Goal: Information Seeking & Learning: Learn about a topic

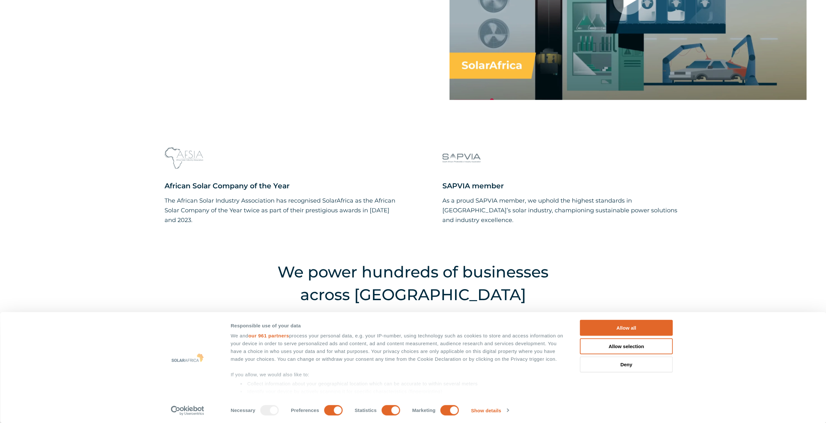
drag, startPoint x: 622, startPoint y: 329, endPoint x: 570, endPoint y: 229, distance: 112.7
click at [622, 329] on button "Allow all" at bounding box center [626, 328] width 93 height 16
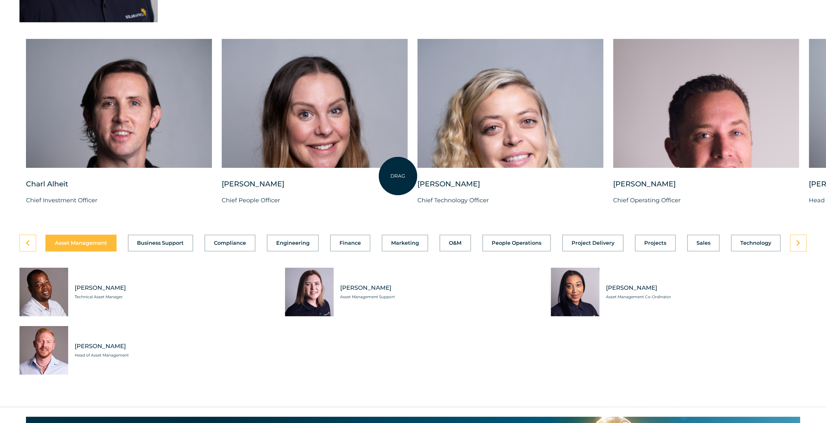
scroll to position [1730, 0]
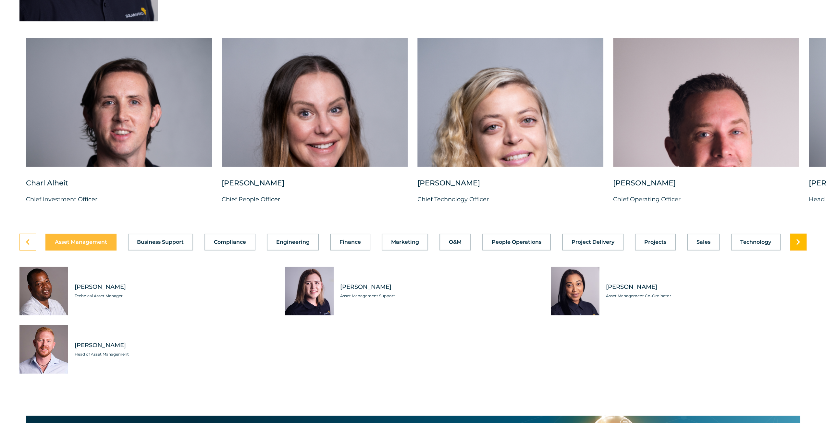
click at [800, 251] on link at bounding box center [798, 242] width 17 height 17
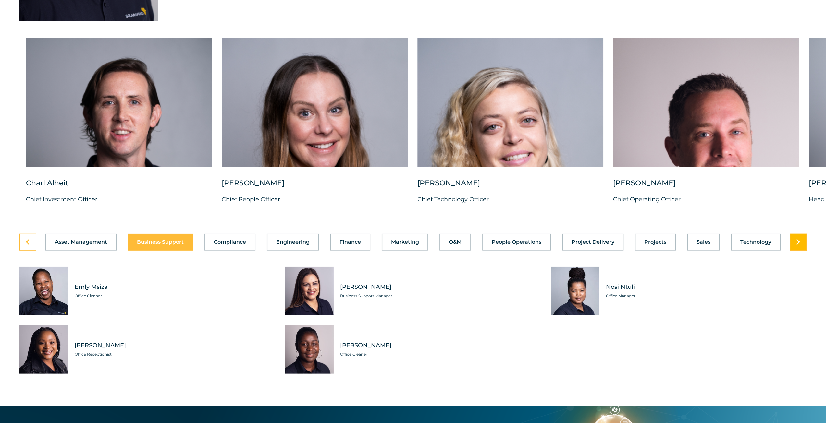
click at [800, 251] on link at bounding box center [798, 242] width 17 height 17
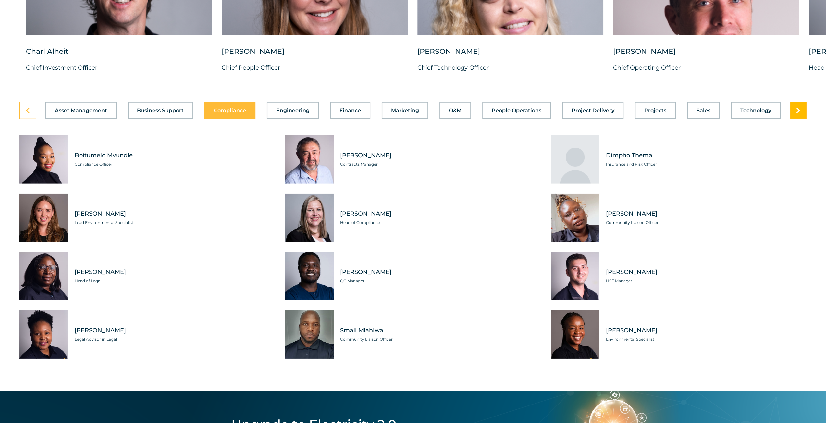
scroll to position [1903, 0]
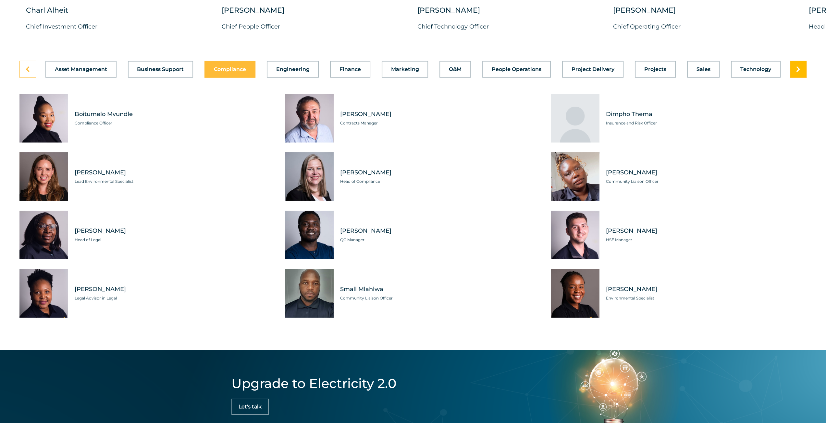
click at [804, 78] on link at bounding box center [798, 69] width 17 height 17
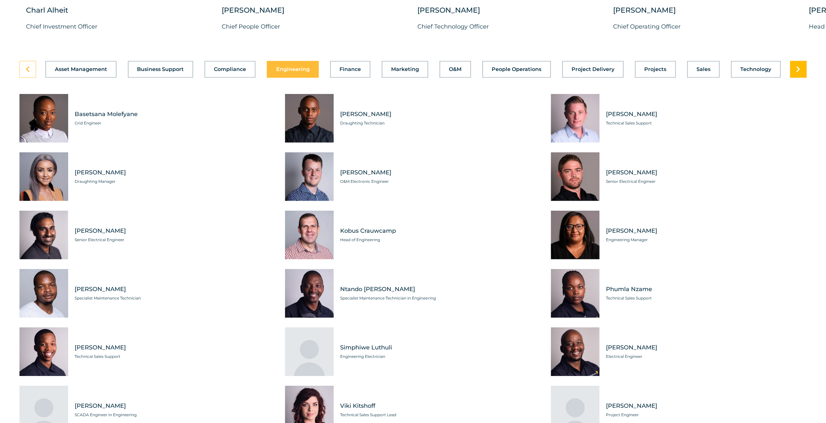
scroll to position [1903, 0]
click at [804, 78] on link at bounding box center [798, 69] width 17 height 17
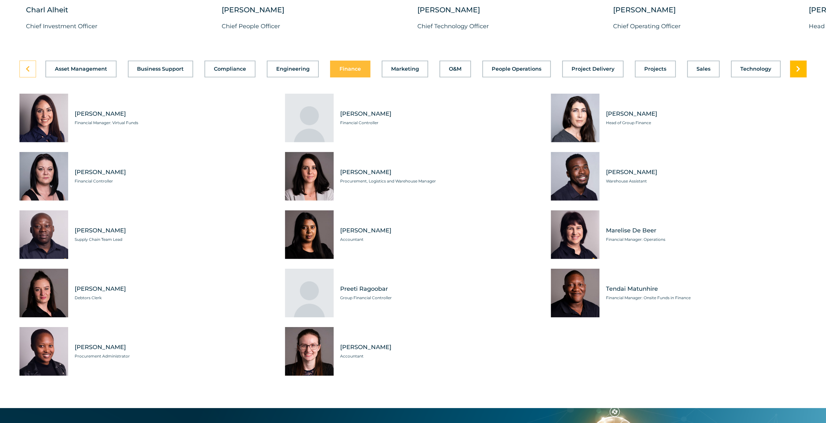
click at [804, 78] on link at bounding box center [798, 69] width 17 height 17
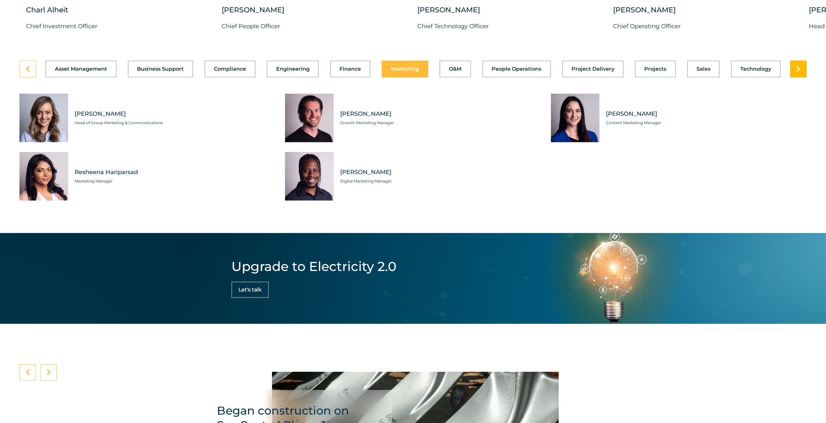
click at [804, 78] on link at bounding box center [798, 69] width 17 height 17
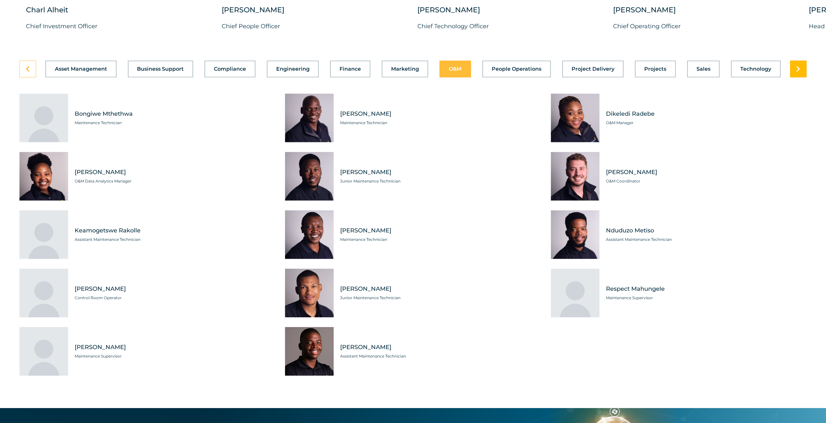
click at [804, 78] on link at bounding box center [798, 69] width 17 height 17
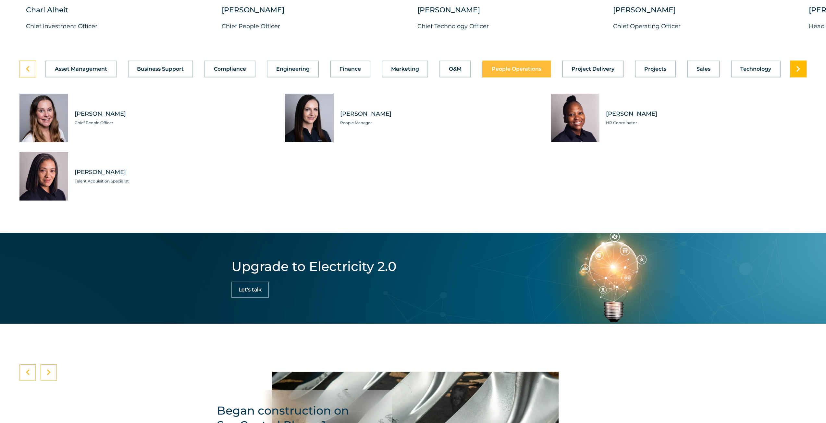
click at [804, 78] on link at bounding box center [798, 69] width 17 height 17
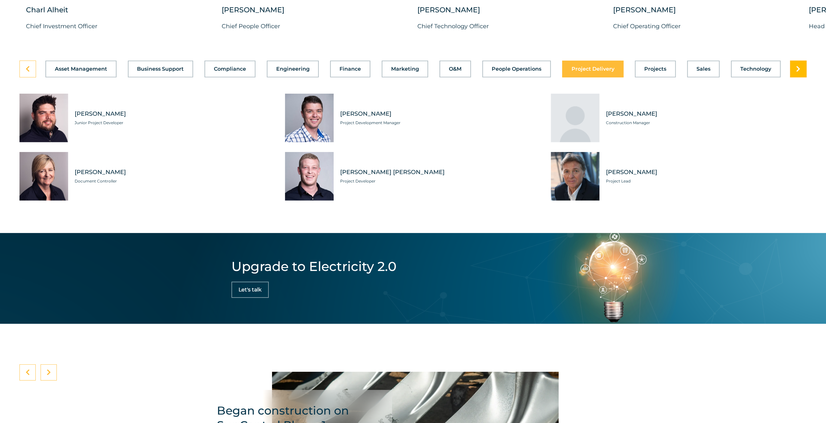
click at [804, 78] on link at bounding box center [798, 69] width 17 height 17
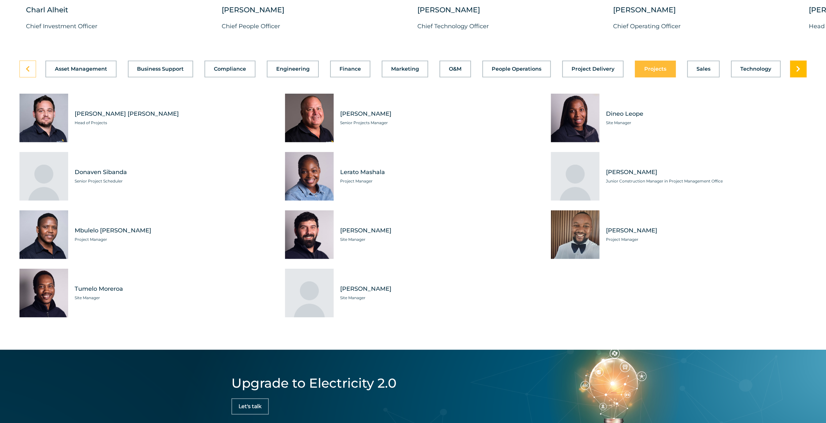
click at [797, 78] on link at bounding box center [798, 69] width 17 height 17
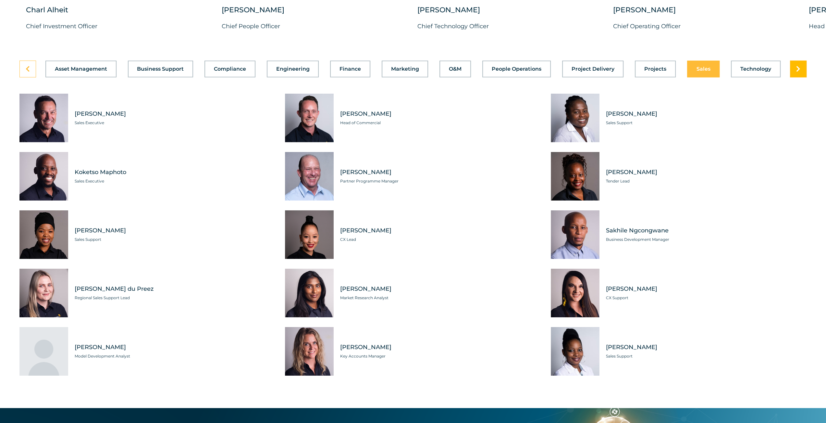
click at [797, 78] on link at bounding box center [798, 69] width 17 height 17
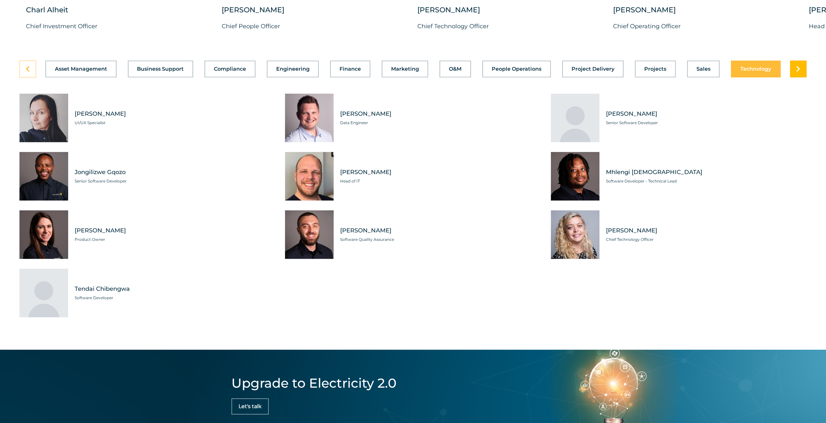
click at [797, 78] on link at bounding box center [798, 69] width 17 height 17
click at [26, 72] on icon at bounding box center [28, 69] width 4 height 6
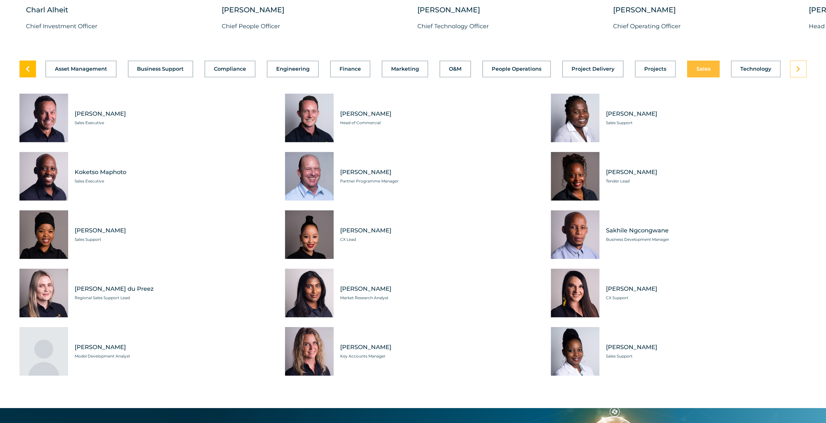
click at [26, 72] on icon at bounding box center [28, 69] width 4 height 6
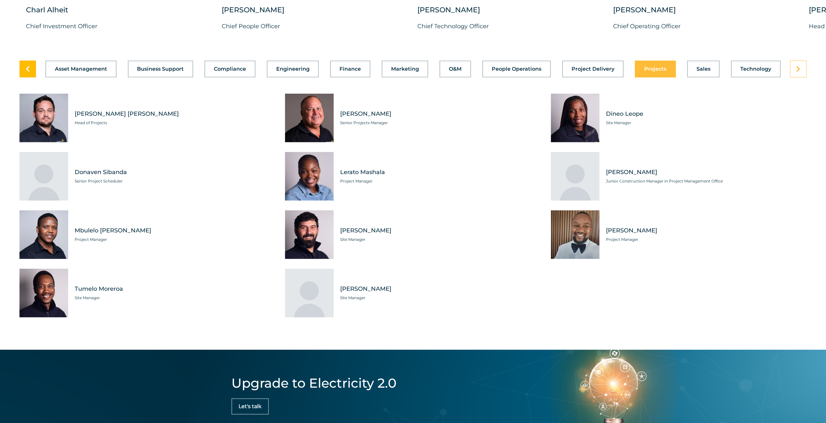
click at [26, 72] on icon at bounding box center [28, 69] width 4 height 6
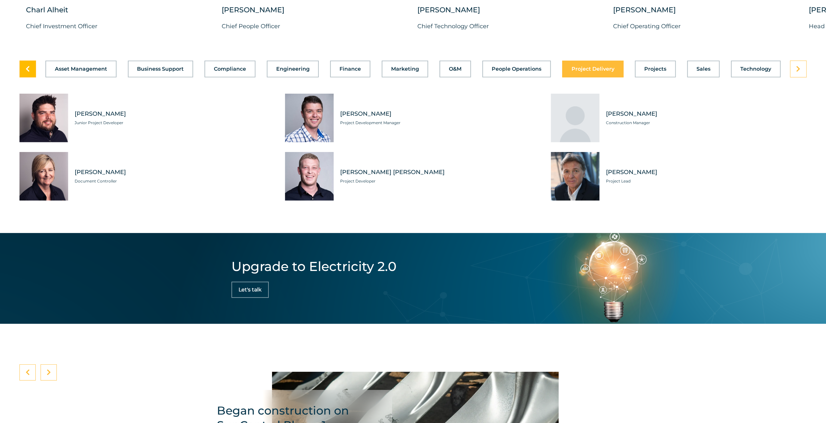
click at [26, 72] on icon at bounding box center [28, 69] width 4 height 6
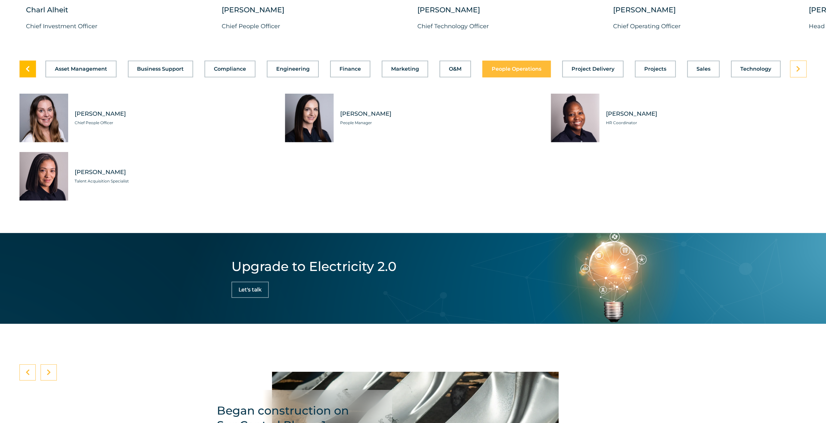
click at [26, 72] on icon at bounding box center [28, 69] width 4 height 6
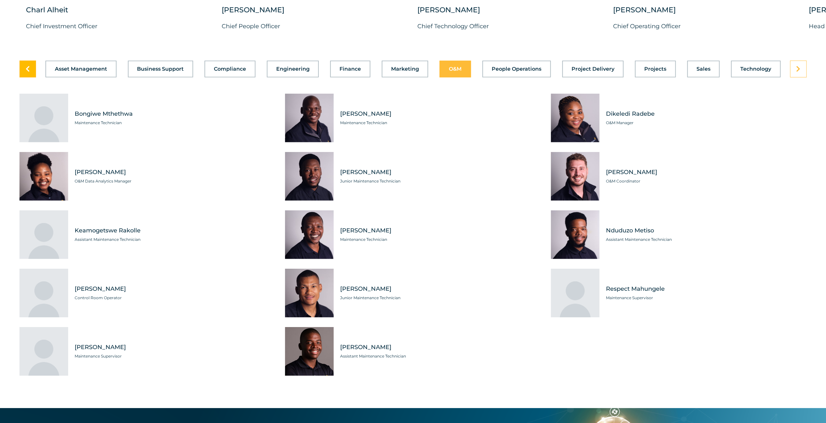
click at [26, 72] on icon at bounding box center [28, 69] width 4 height 6
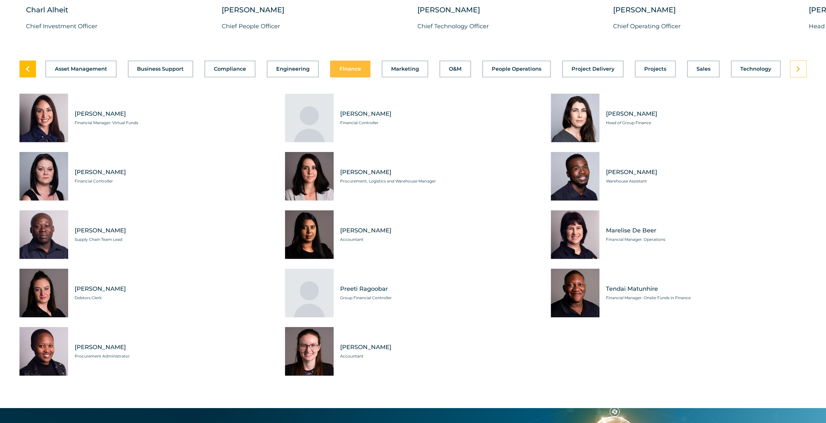
click at [26, 72] on icon at bounding box center [28, 69] width 4 height 6
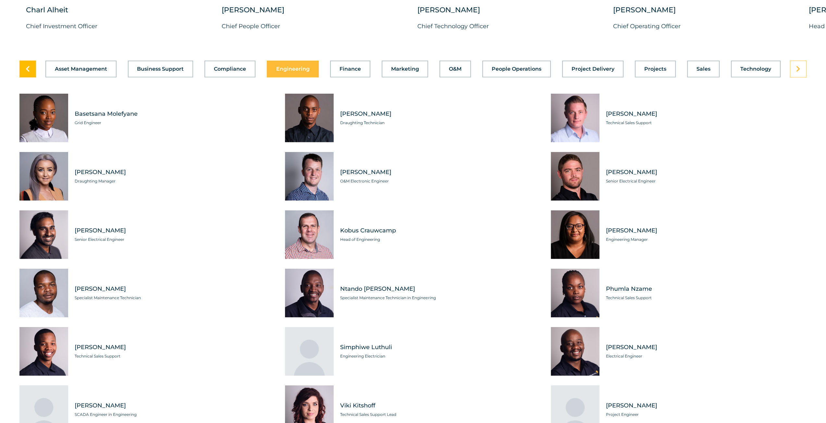
click at [26, 72] on icon at bounding box center [28, 69] width 4 height 6
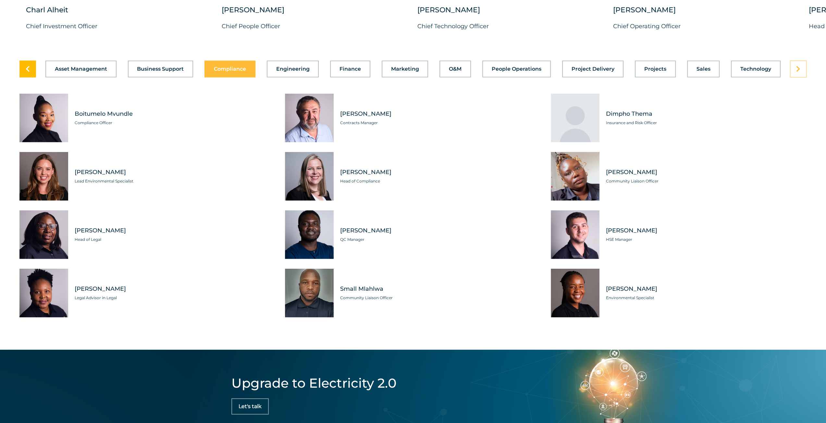
click at [26, 72] on icon at bounding box center [28, 69] width 4 height 6
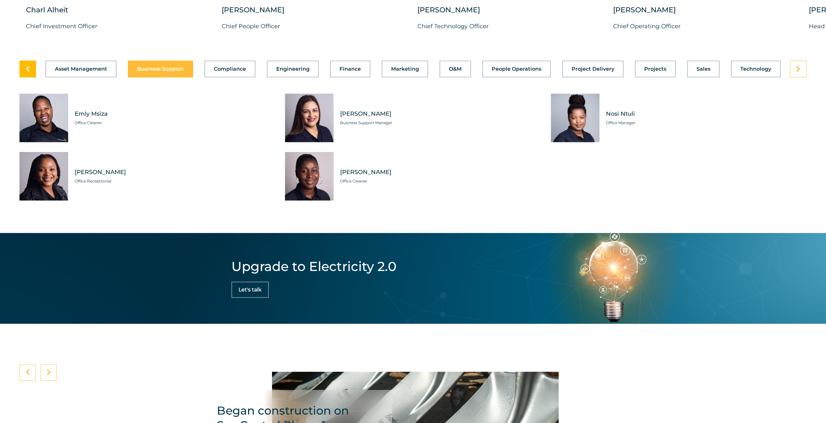
click at [26, 72] on icon at bounding box center [28, 69] width 4 height 6
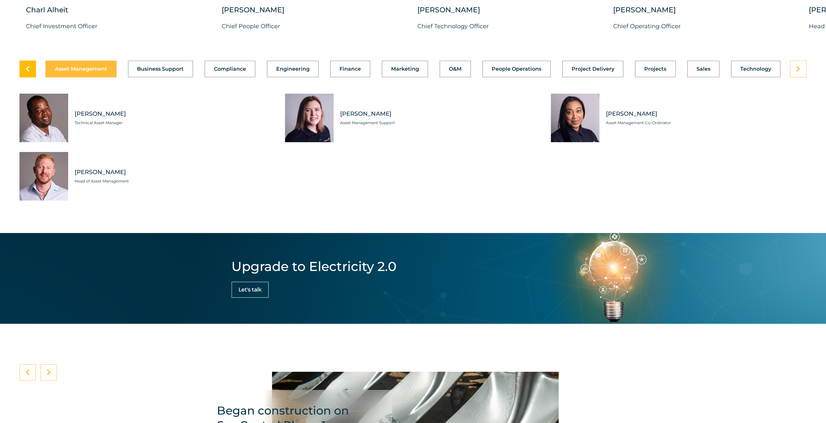
click at [26, 72] on icon at bounding box center [28, 69] width 4 height 6
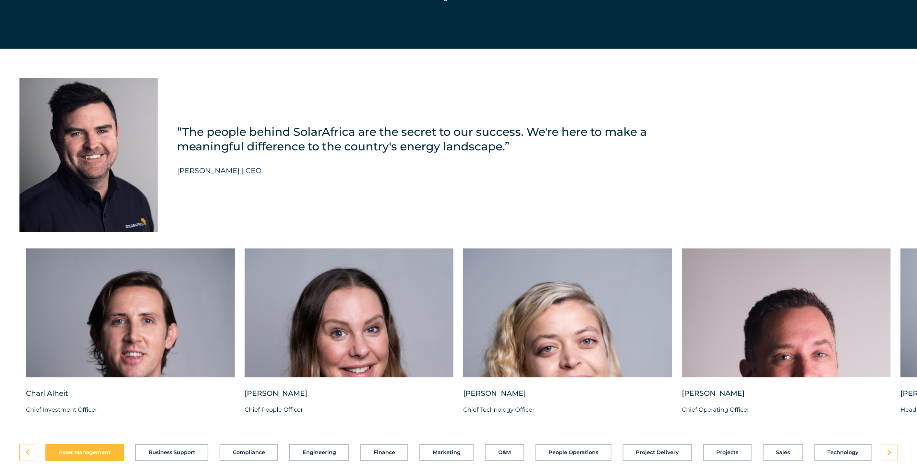
scroll to position [1643, 0]
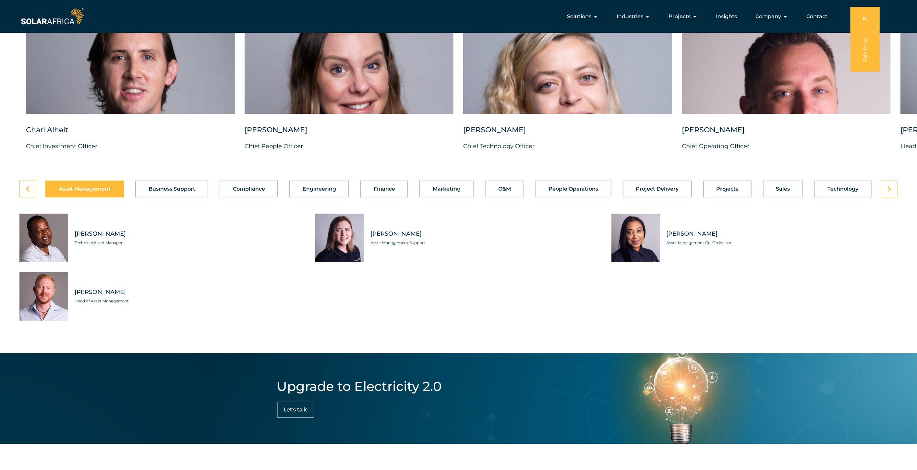
scroll to position [1733, 0]
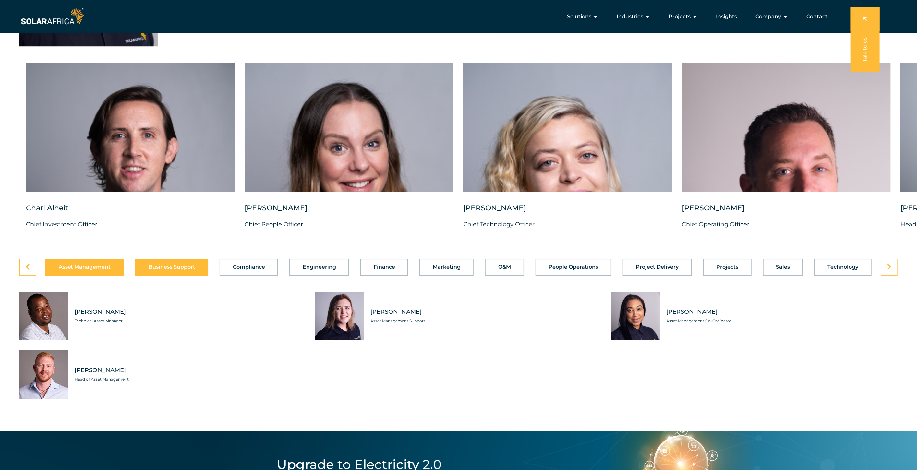
click at [158, 270] on span "Business Support" at bounding box center [172, 267] width 47 height 5
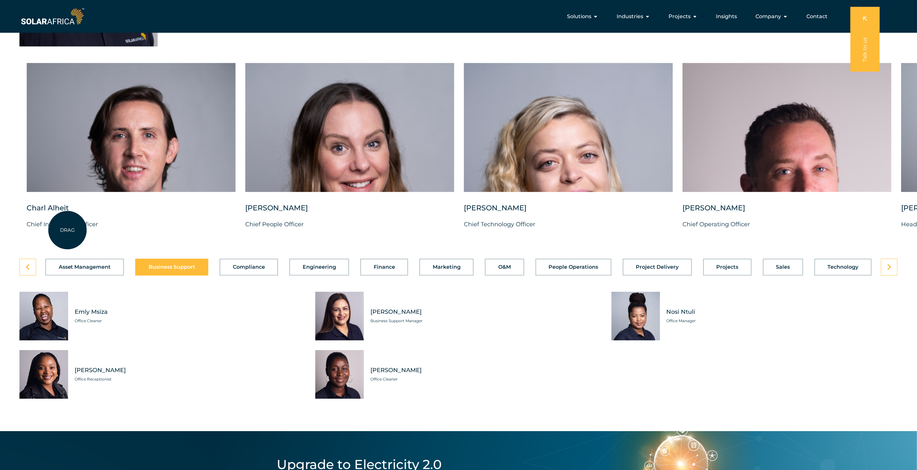
drag, startPoint x: 64, startPoint y: 237, endPoint x: 0, endPoint y: 229, distance: 64.3
click at [27, 229] on div "[PERSON_NAME] Chief Investment Officer" at bounding box center [131, 221] width 209 height 36
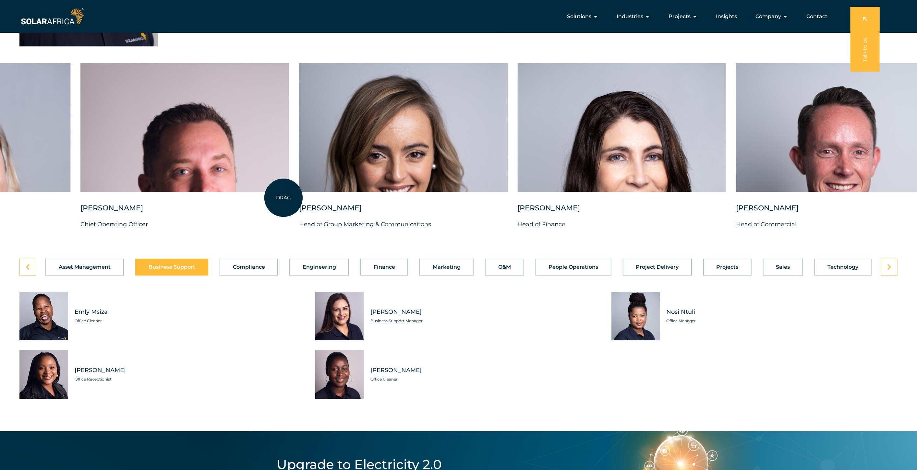
drag, startPoint x: 681, startPoint y: 189, endPoint x: 284, endPoint y: 198, distance: 397.5
click at [284, 192] on div at bounding box center [184, 127] width 209 height 129
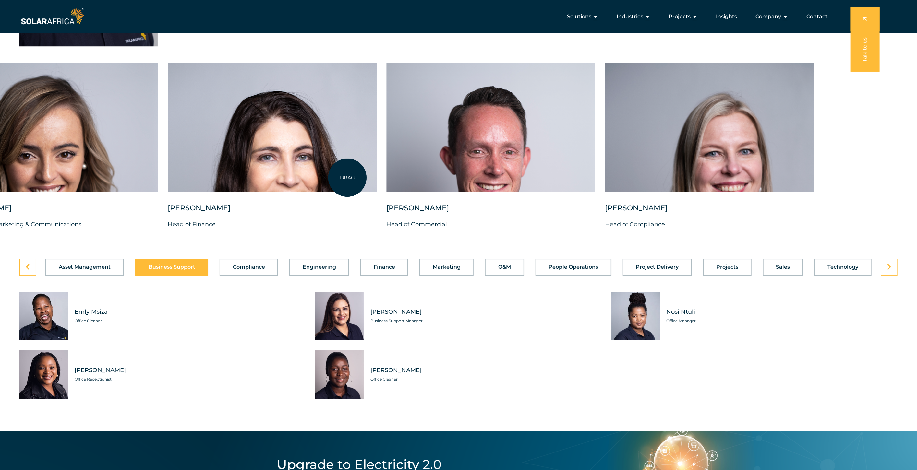
drag, startPoint x: 724, startPoint y: 166, endPoint x: 347, endPoint y: 178, distance: 377.1
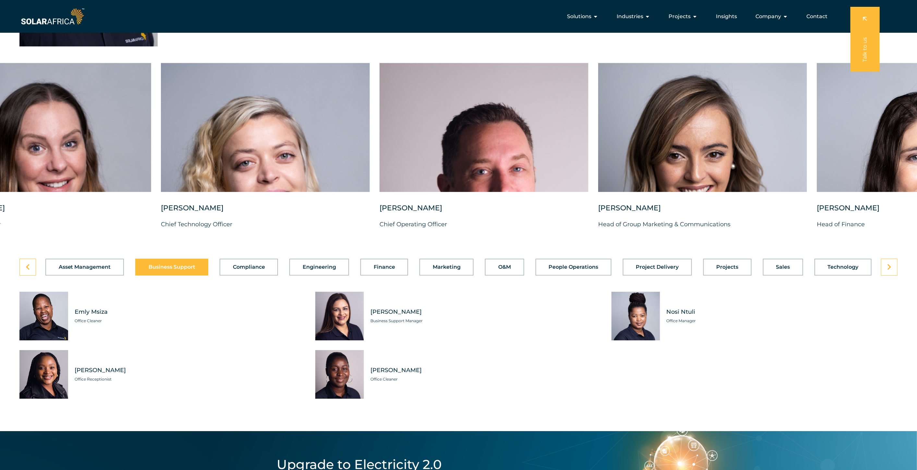
drag, startPoint x: 347, startPoint y: 178, endPoint x: 922, endPoint y: 151, distance: 575.4
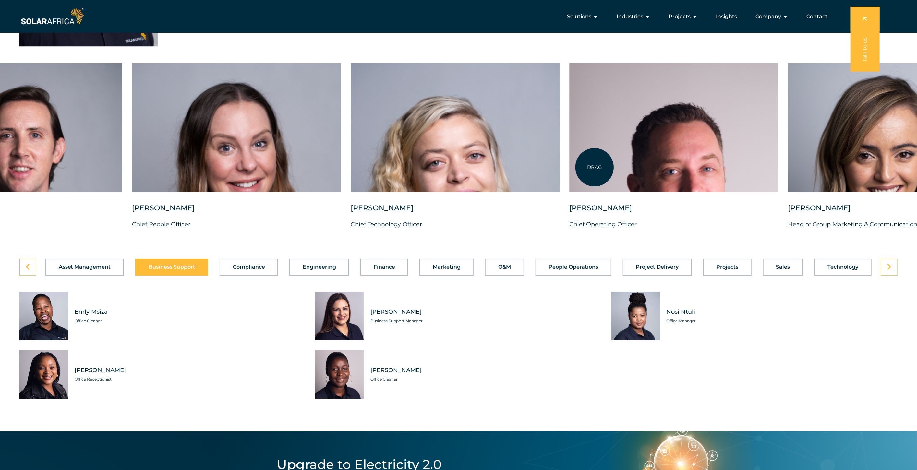
drag, startPoint x: 478, startPoint y: 164, endPoint x: 857, endPoint y: 161, distance: 379.2
click at [778, 161] on div at bounding box center [673, 127] width 209 height 129
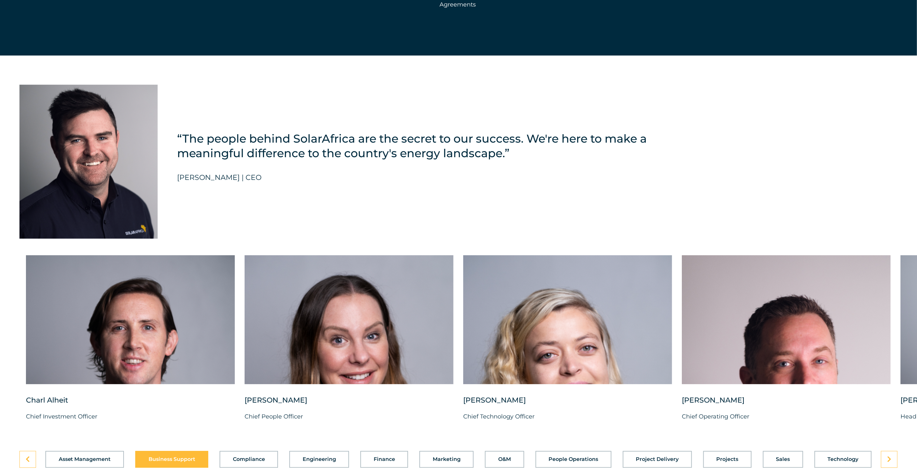
scroll to position [1637, 0]
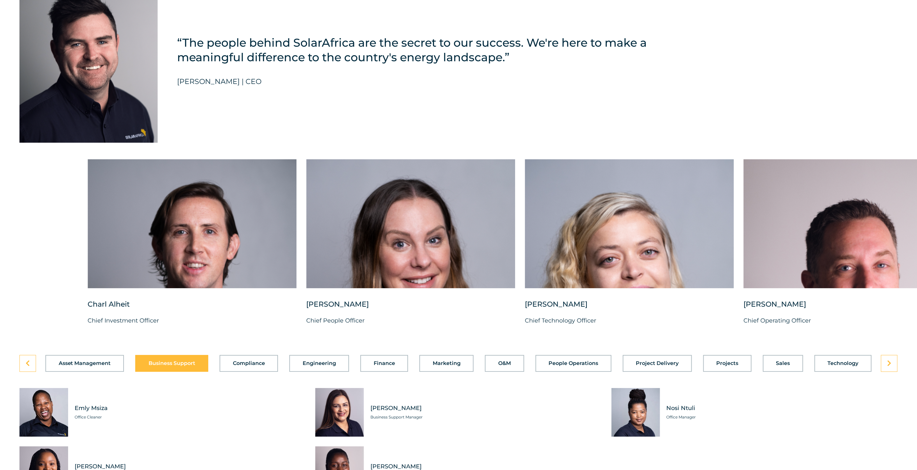
drag, startPoint x: 613, startPoint y: 227, endPoint x: 922, endPoint y: 220, distance: 308.9
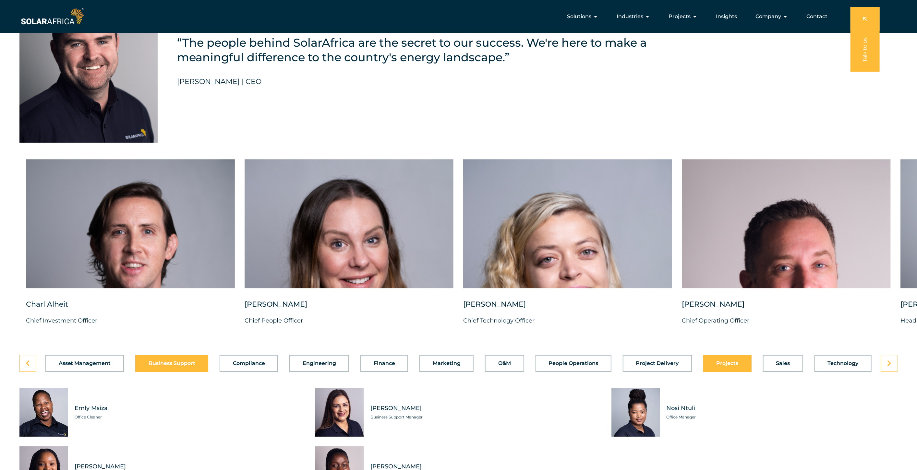
click at [720, 366] on span "Projects" at bounding box center [727, 363] width 22 height 5
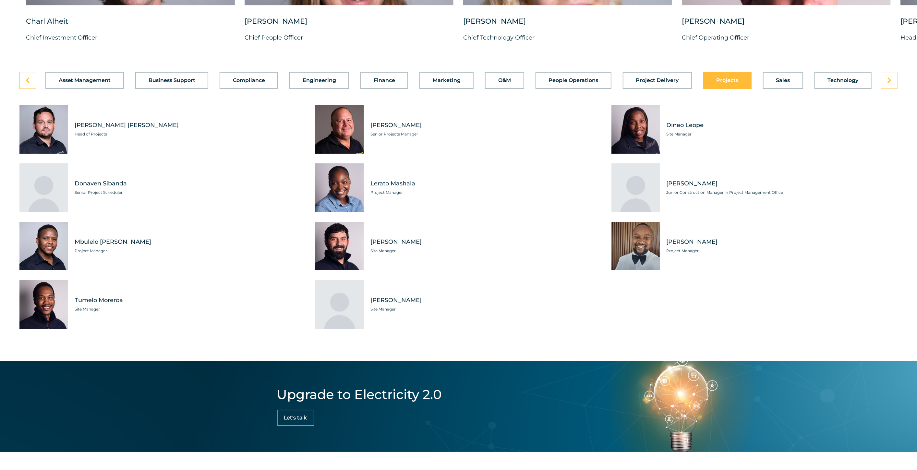
scroll to position [1925, 0]
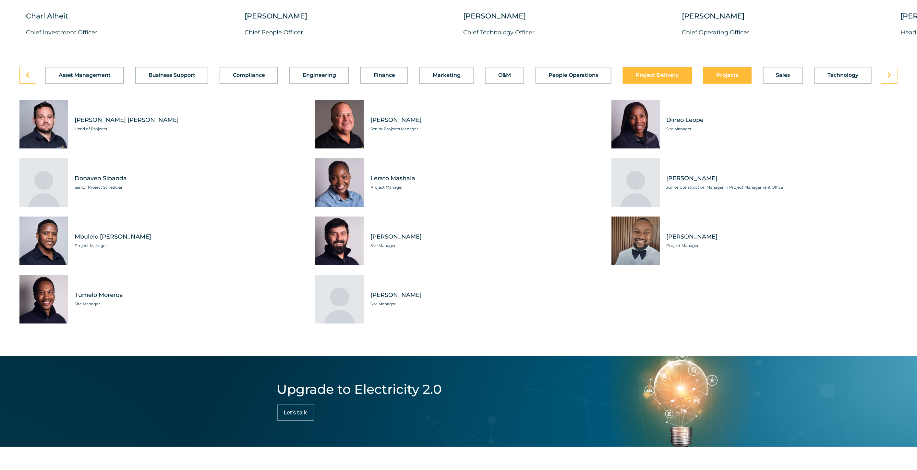
click at [653, 78] on span "Project Delivery" at bounding box center [657, 75] width 43 height 5
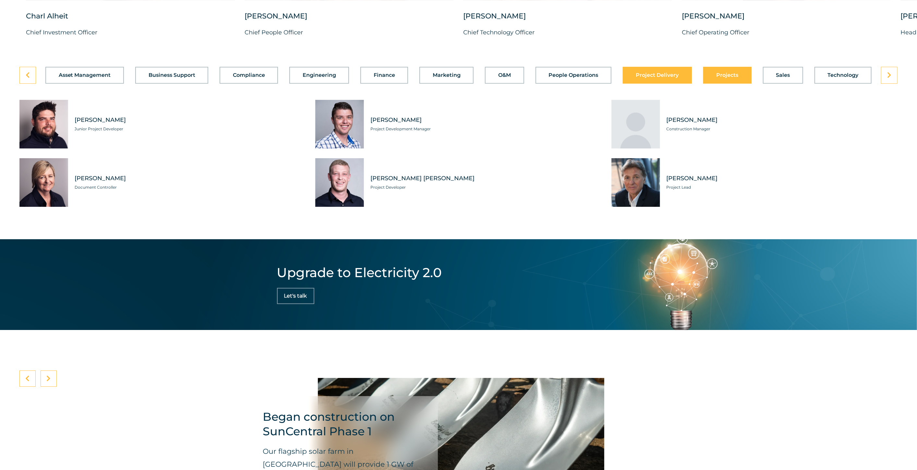
click at [727, 78] on span "Projects" at bounding box center [727, 75] width 22 height 5
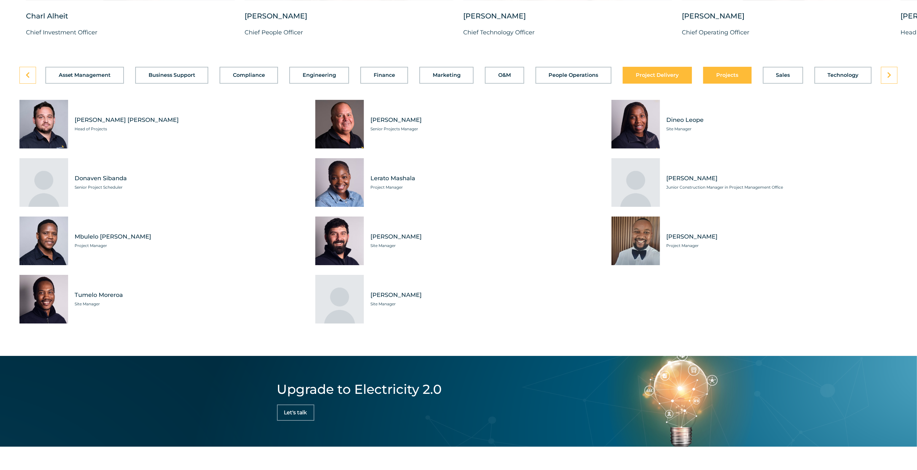
click at [636, 84] on button "Project Delivery" at bounding box center [657, 75] width 69 height 17
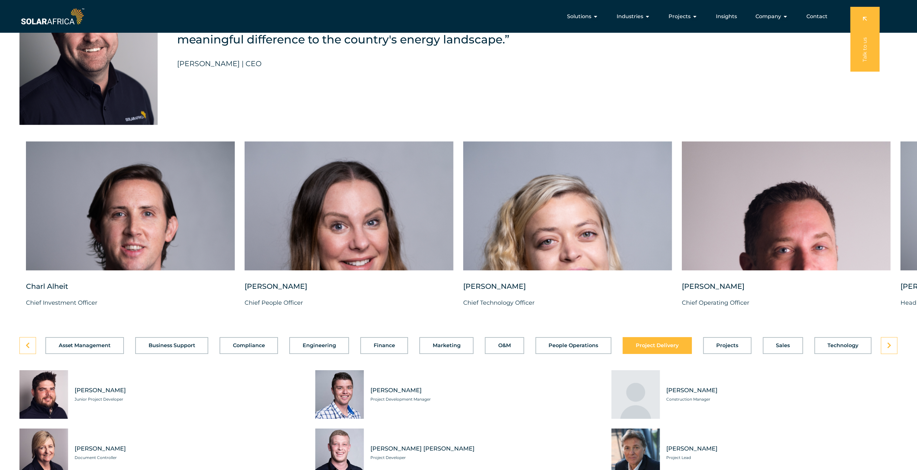
scroll to position [1637, 0]
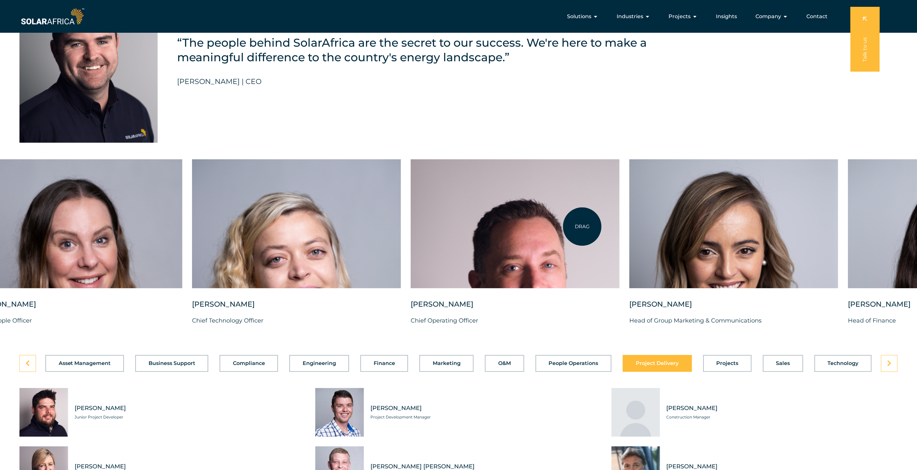
drag, startPoint x: 853, startPoint y: 246, endPoint x: 582, endPoint y: 227, distance: 271.9
click at [582, 227] on div at bounding box center [515, 223] width 209 height 129
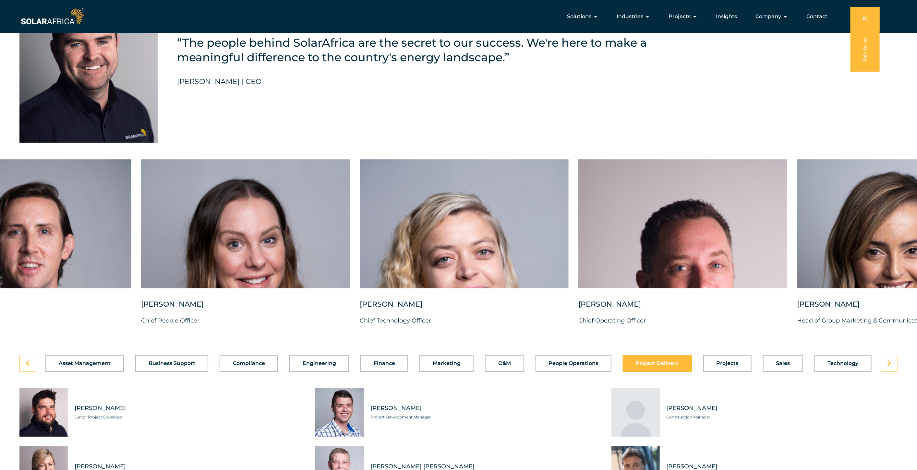
drag, startPoint x: 588, startPoint y: 266, endPoint x: 922, endPoint y: 245, distance: 334.5
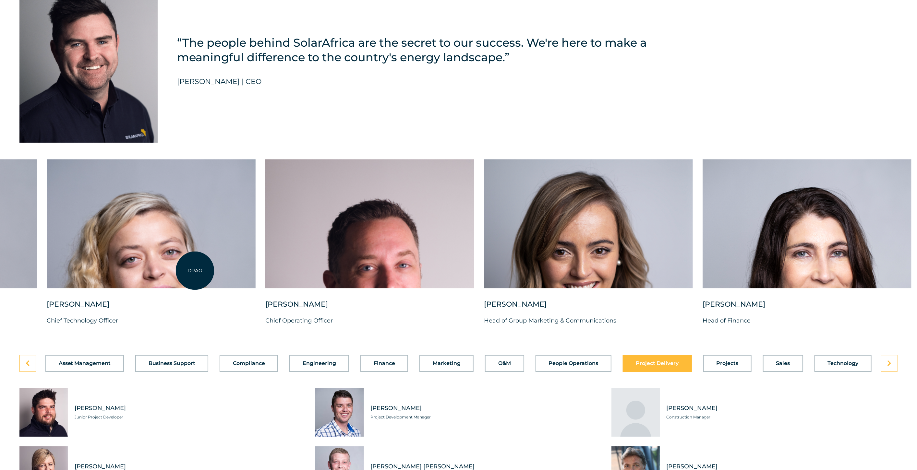
drag, startPoint x: 611, startPoint y: 268, endPoint x: 195, endPoint y: 271, distance: 416.5
click at [195, 271] on div at bounding box center [151, 223] width 209 height 129
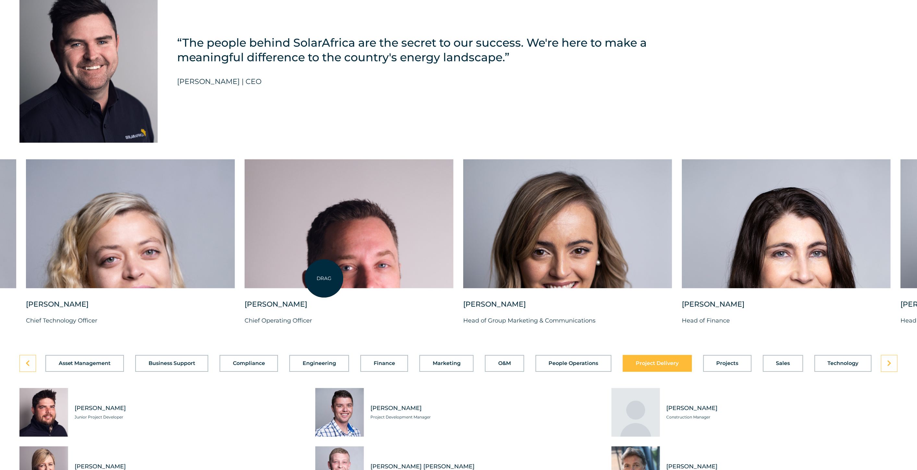
click at [324, 278] on div at bounding box center [349, 223] width 209 height 129
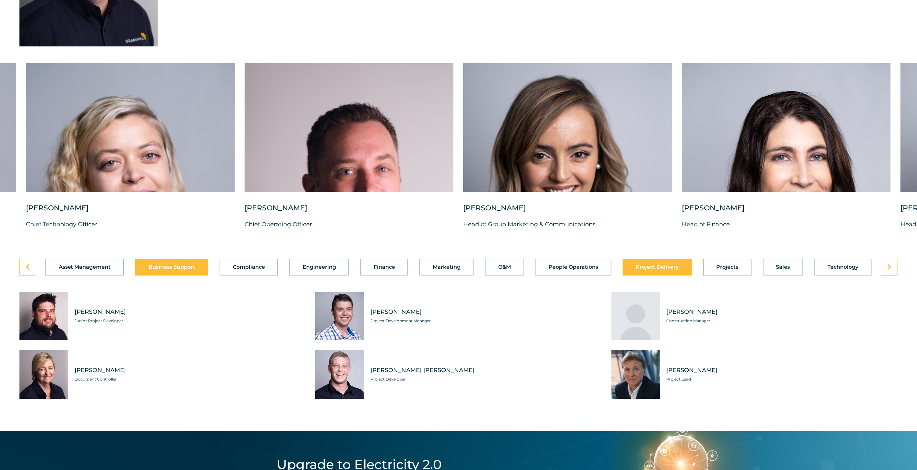
drag, startPoint x: 91, startPoint y: 283, endPoint x: 149, endPoint y: 276, distance: 57.5
click at [149, 276] on div "Asset Management Business Support Compliance Engineering Finance Marketing O&M …" at bounding box center [458, 267] width 878 height 17
click at [68, 270] on span "Asset Management" at bounding box center [85, 267] width 52 height 5
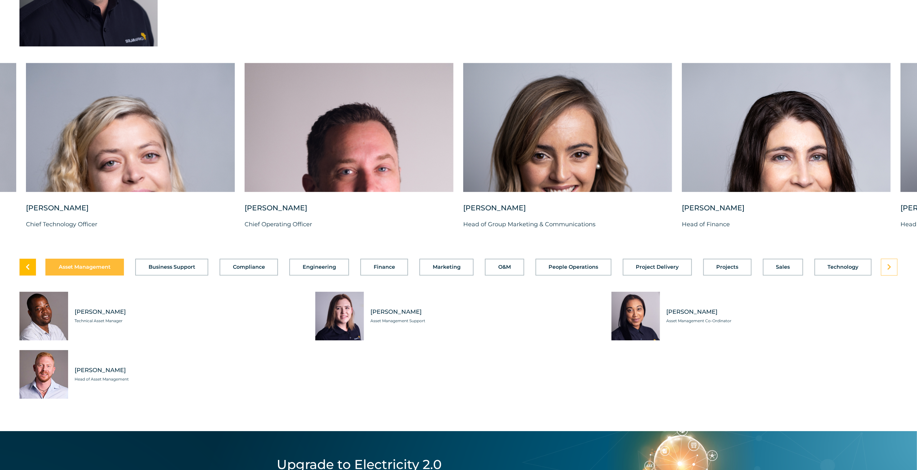
click at [33, 276] on link at bounding box center [27, 267] width 17 height 17
click at [825, 271] on icon at bounding box center [889, 267] width 4 height 6
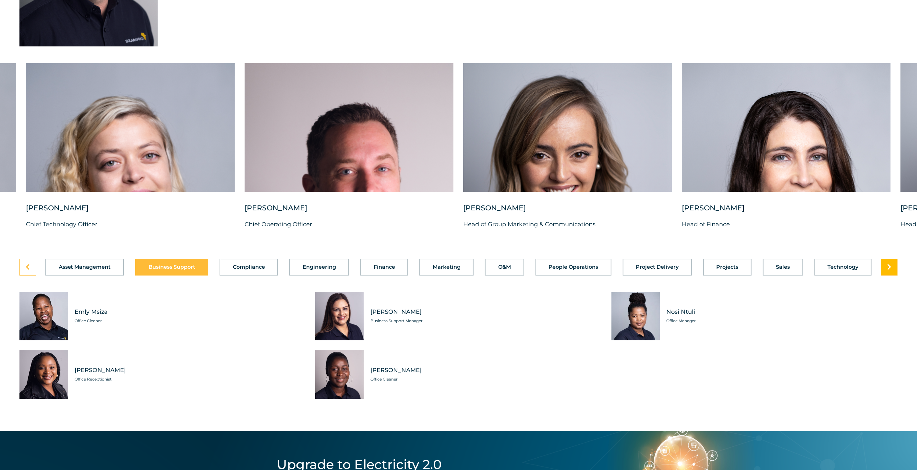
click at [825, 271] on icon at bounding box center [889, 267] width 4 height 6
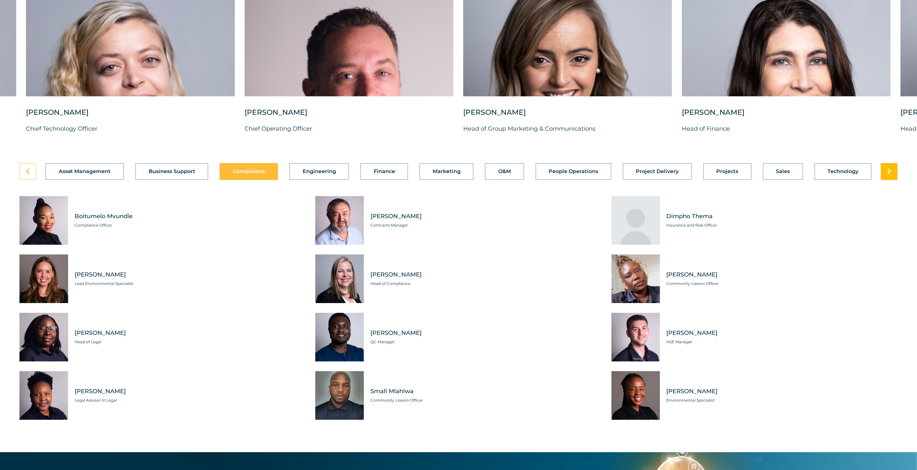
scroll to position [1829, 0]
click at [648, 174] on span "Project Delivery" at bounding box center [657, 171] width 43 height 5
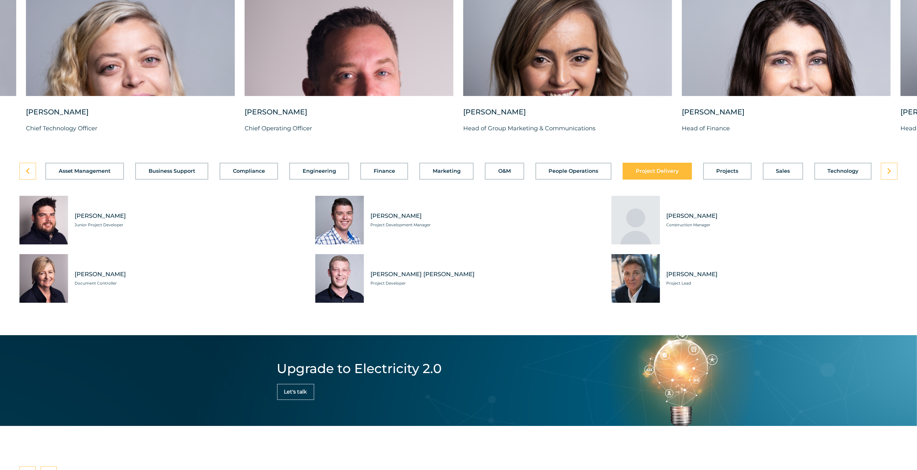
scroll to position [1829, 0]
click at [356, 240] on div "Tabs. Open items with Enter or Space, close with Escape and navigate using the …" at bounding box center [339, 220] width 49 height 49
